Goal: Task Accomplishment & Management: Manage account settings

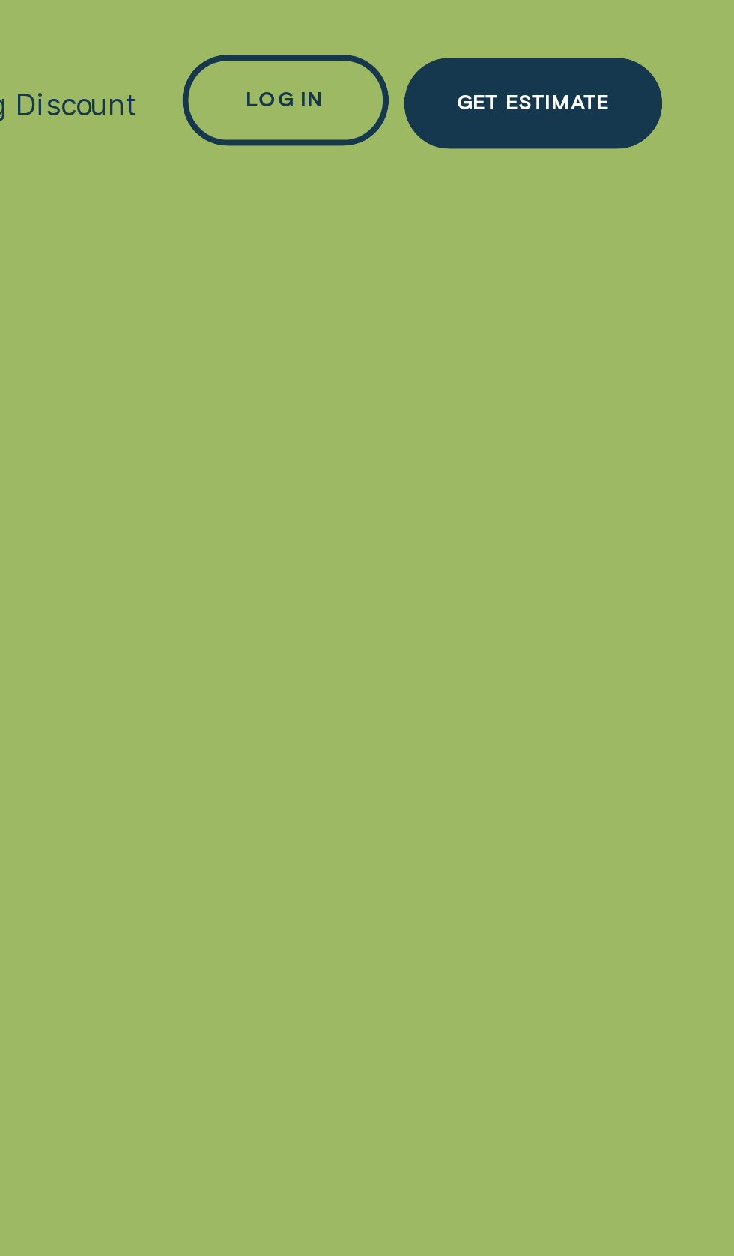
click at [605, 27] on div "Log in" at bounding box center [613, 26] width 19 height 4
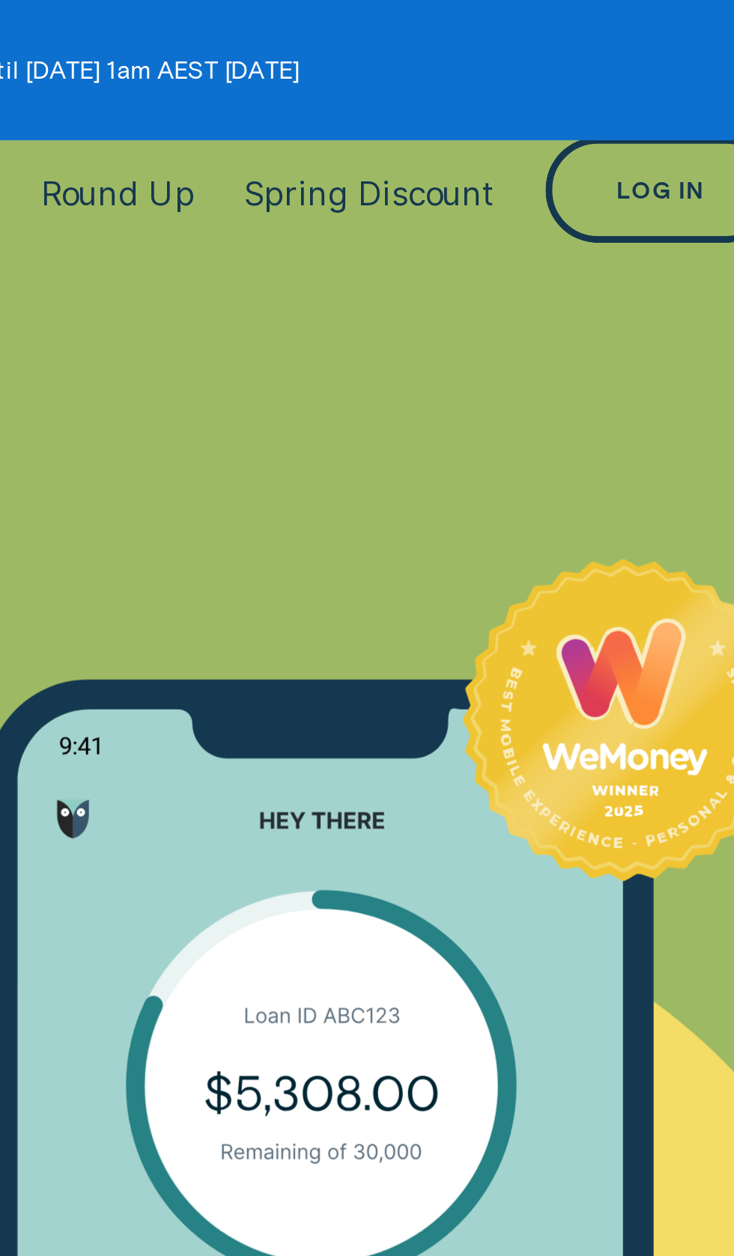
click at [588, 46] on div "Log in" at bounding box center [613, 41] width 51 height 23
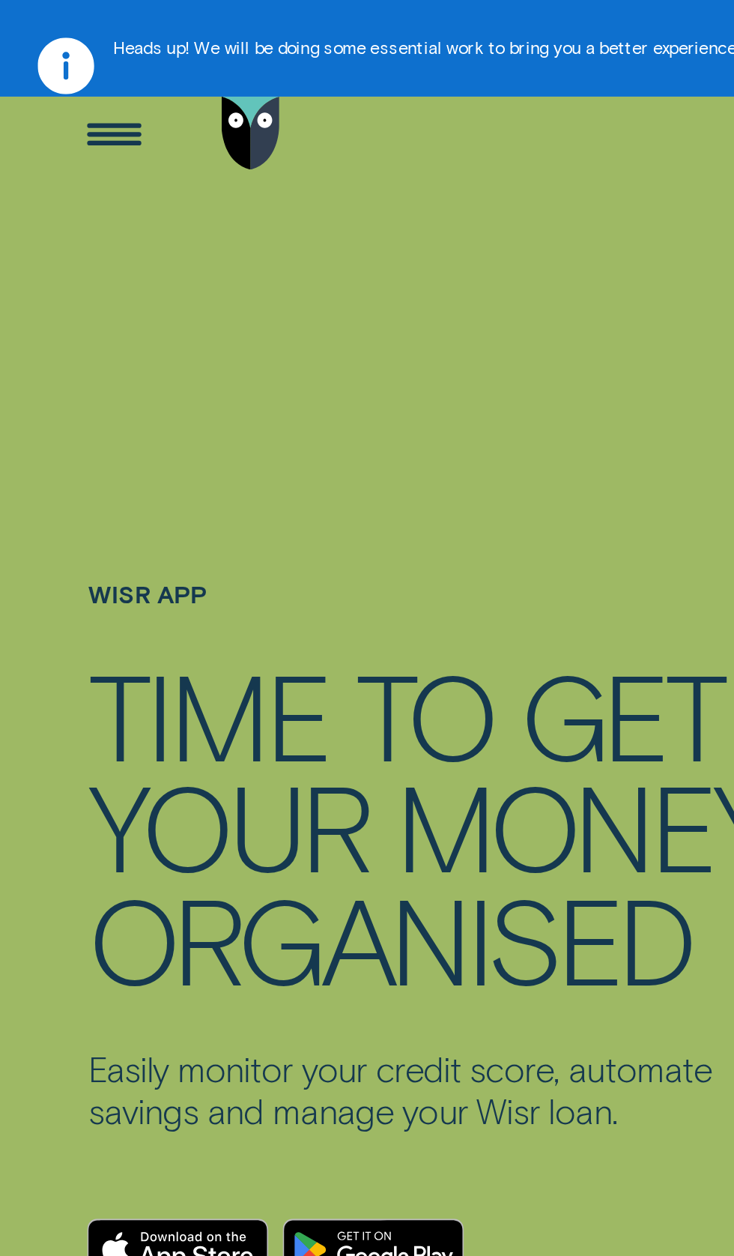
click at [41, 49] on div "Open Menu" at bounding box center [36, 42] width 32 height 32
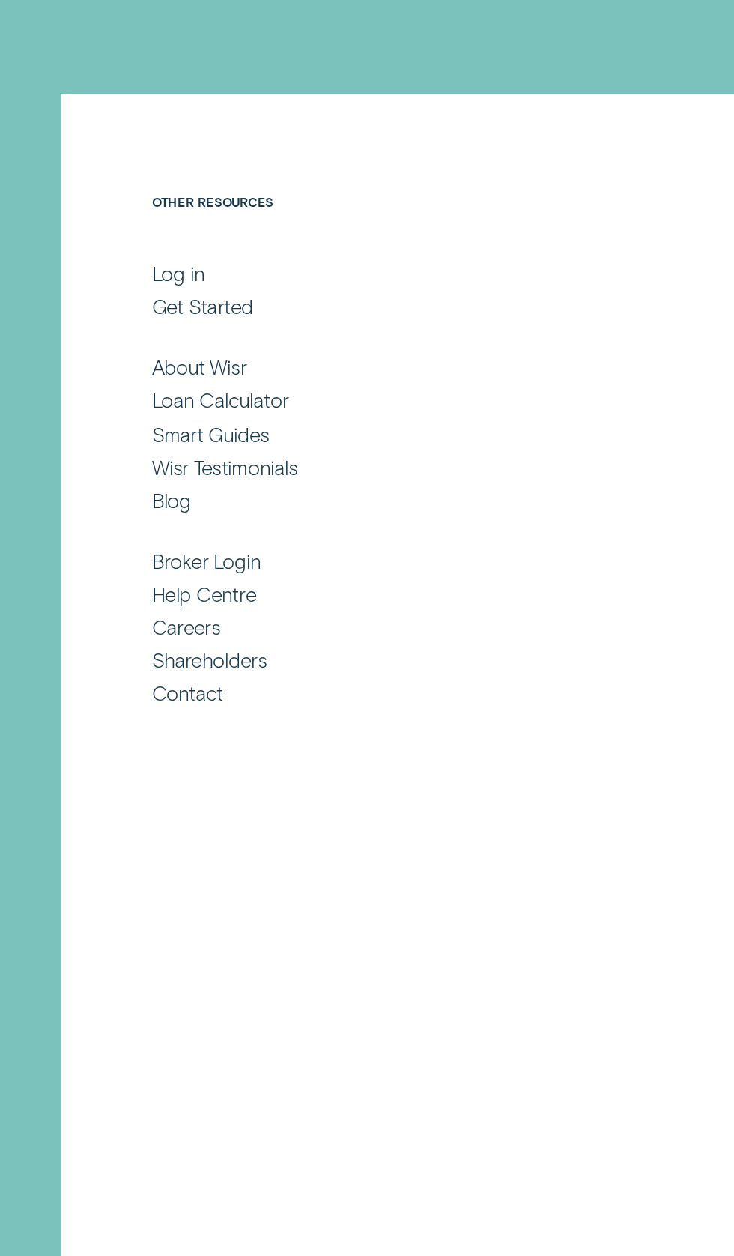
click at [434, 152] on div "Log in" at bounding box center [431, 148] width 28 height 13
